Goal: Task Accomplishment & Management: Use online tool/utility

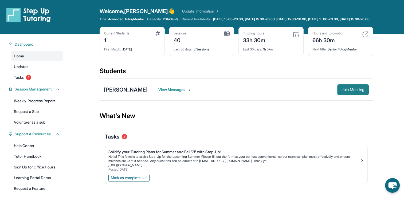
click at [281, 93] on button "Join Meeting" at bounding box center [353, 89] width 32 height 11
click at [281, 95] on button "Join Meeting" at bounding box center [353, 89] width 32 height 11
click at [281, 91] on span "Join Meeting" at bounding box center [353, 89] width 23 height 3
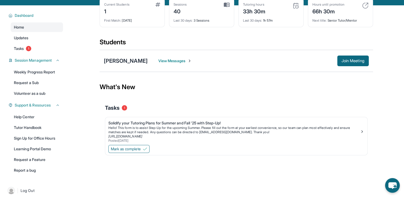
scroll to position [32, 0]
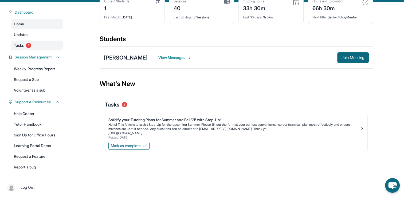
click at [29, 48] on span "1" at bounding box center [28, 45] width 5 height 5
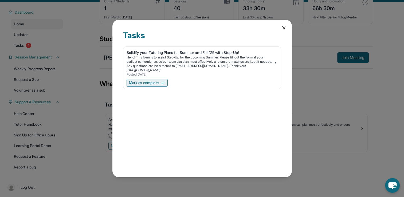
click at [156, 83] on span "Mark as complete" at bounding box center [144, 82] width 30 height 5
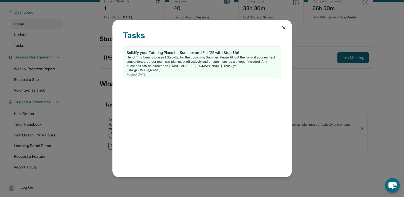
click at [281, 29] on icon at bounding box center [284, 27] width 3 height 3
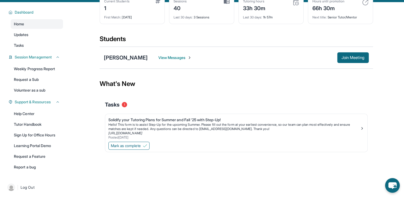
scroll to position [0, 0]
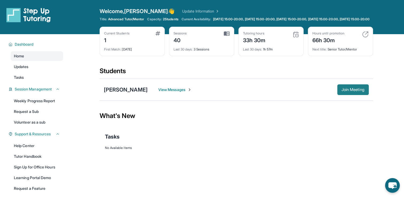
click at [354, 91] on span "Join Meeting" at bounding box center [353, 89] width 23 height 3
